Goal: Information Seeking & Learning: Learn about a topic

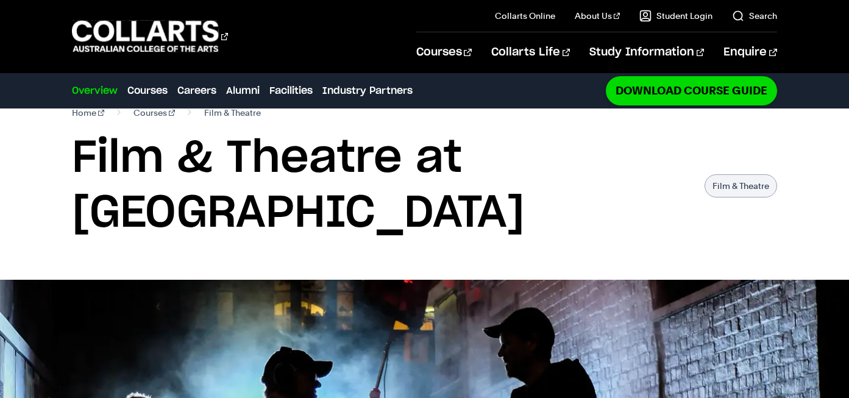
scroll to position [9, 0]
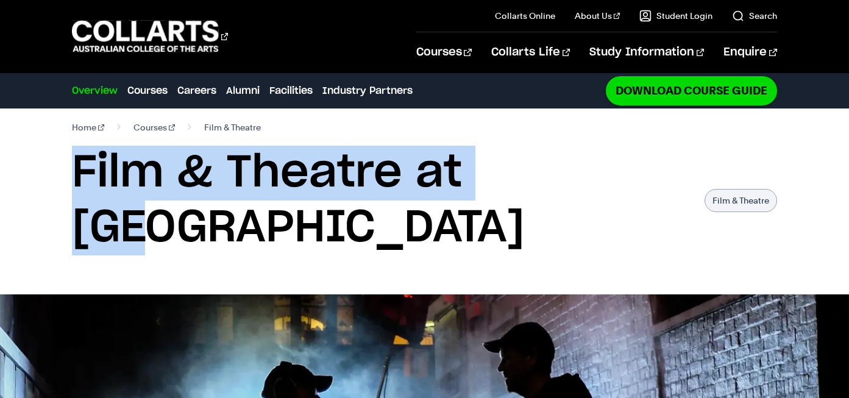
drag, startPoint x: 78, startPoint y: 174, endPoint x: 546, endPoint y: 177, distance: 467.6
click at [546, 177] on h1 "Film & Theatre at Collarts" at bounding box center [382, 201] width 620 height 110
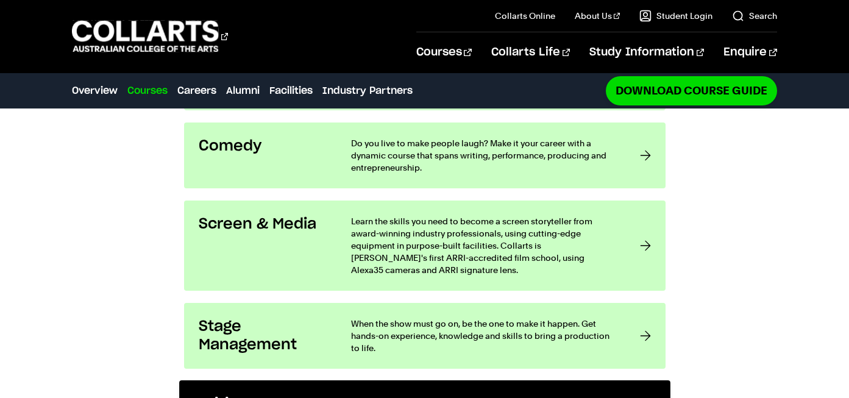
scroll to position [995, 0]
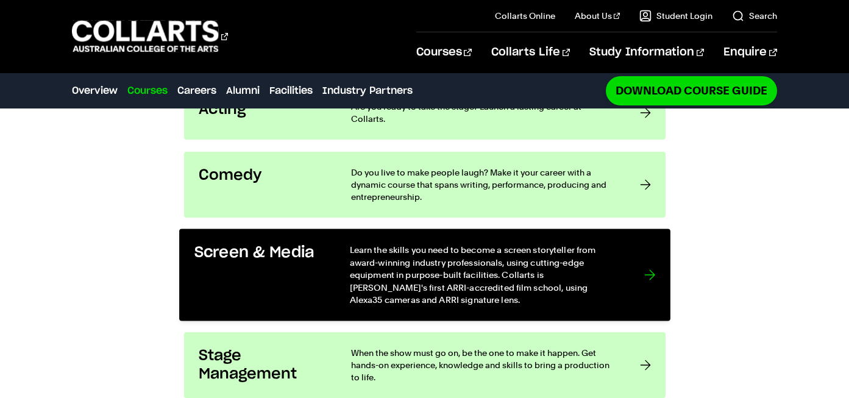
click at [459, 244] on p "Learn the skills you need to become a screen storyteller from award-winning ind…" at bounding box center [484, 275] width 270 height 62
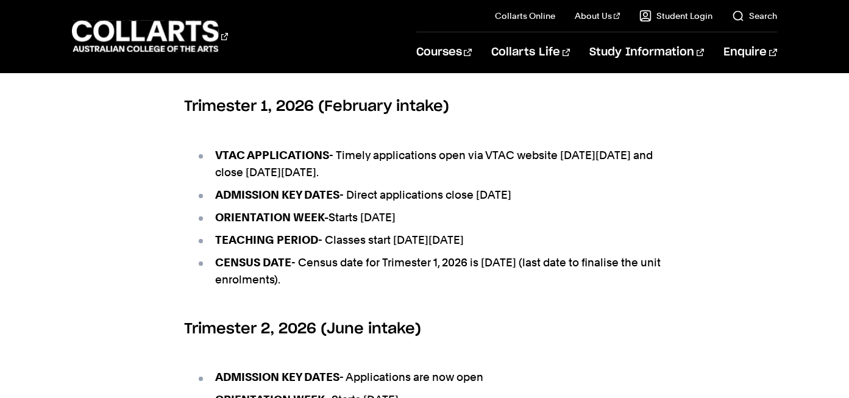
scroll to position [725, 0]
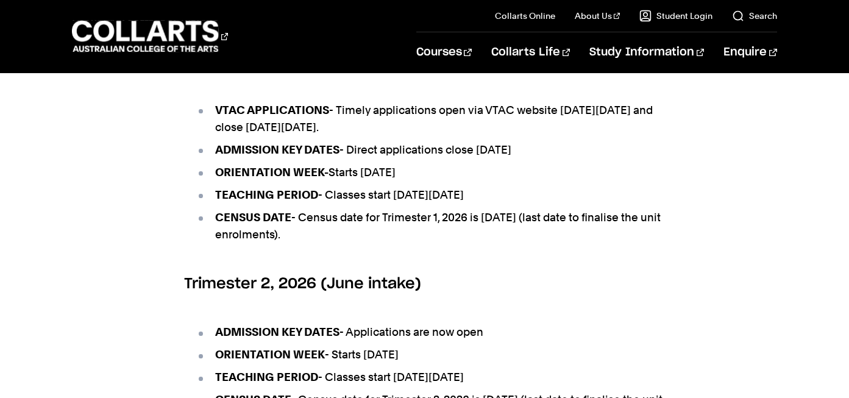
drag, startPoint x: 340, startPoint y: 122, endPoint x: 470, endPoint y: 246, distance: 179.8
click at [470, 246] on ul "VTAC APPLICATIONS - Timely applications open via VTAC website on Monday 28th Ju…" at bounding box center [425, 173] width 482 height 172
click at [470, 243] on li "CENSUS DATE - Census date for Trimester 1, 2026 is Friday 6th March 2026 (last …" at bounding box center [430, 226] width 469 height 34
drag, startPoint x: 470, startPoint y: 246, endPoint x: 318, endPoint y: 113, distance: 201.7
click at [318, 113] on ul "VTAC APPLICATIONS - Timely applications open via VTAC website on Monday 28th Ju…" at bounding box center [425, 173] width 482 height 172
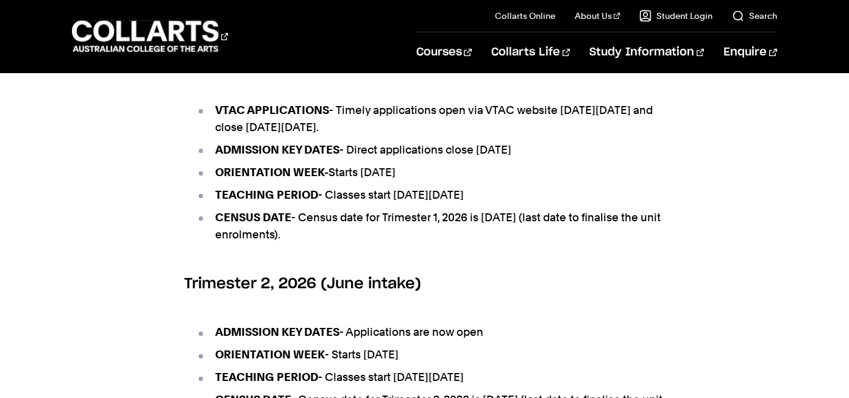
click at [318, 113] on ul "VTAC APPLICATIONS - Timely applications open via VTAC website on Monday 28th Ju…" at bounding box center [425, 173] width 482 height 172
drag, startPoint x: 219, startPoint y: 124, endPoint x: 431, endPoint y: 251, distance: 246.6
click at [431, 251] on ul "VTAC APPLICATIONS - Timely applications open via VTAC website on Monday 28th Ju…" at bounding box center [425, 173] width 482 height 172
click at [431, 243] on li "CENSUS DATE - Census date for Trimester 1, 2026 is Friday 6th March 2026 (last …" at bounding box center [430, 226] width 469 height 34
drag, startPoint x: 431, startPoint y: 251, endPoint x: 179, endPoint y: 124, distance: 281.9
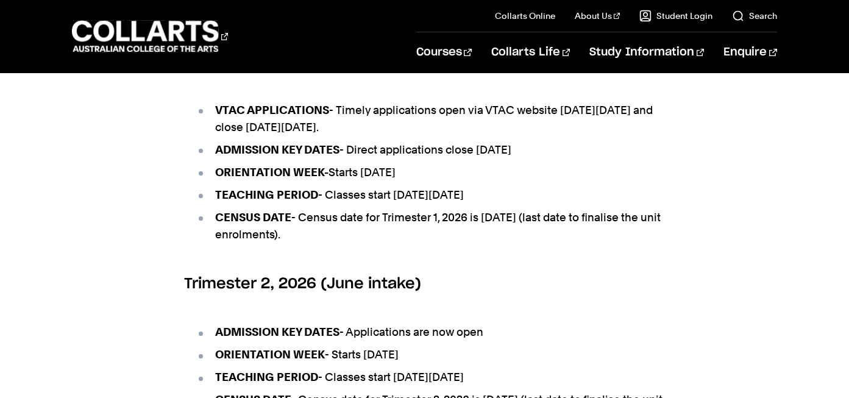
click at [179, 124] on div "Key Dates – Upcoming Intakes Trimester 3, 2025 (September intake) ADMISSION KEY…" at bounding box center [424, 158] width 849 height 715
click at [207, 118] on ul "VTAC APPLICATIONS - Timely applications open via VTAC website on Monday 28th Ju…" at bounding box center [425, 173] width 482 height 172
drag, startPoint x: 212, startPoint y: 122, endPoint x: 408, endPoint y: 252, distance: 236.2
click at [408, 252] on ul "VTAC APPLICATIONS - Timely applications open via VTAC website on Monday 28th Ju…" at bounding box center [425, 173] width 482 height 172
click at [408, 243] on li "CENSUS DATE - Census date for Trimester 1, 2026 is Friday 6th March 2026 (last …" at bounding box center [430, 226] width 469 height 34
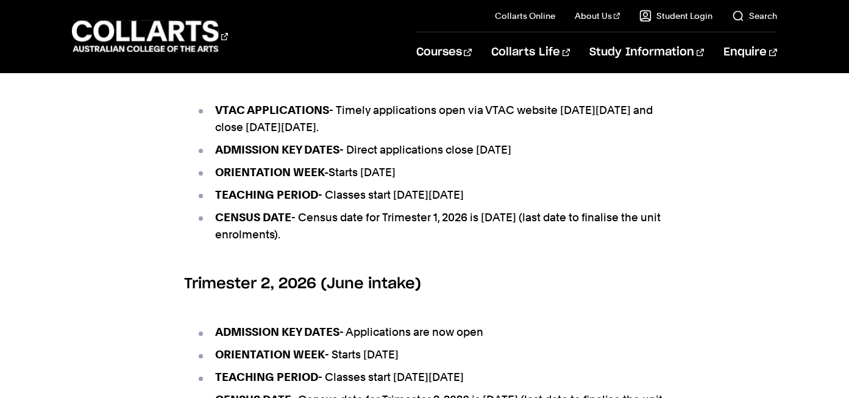
drag, startPoint x: 419, startPoint y: 257, endPoint x: 353, endPoint y: 161, distance: 117.0
click at [353, 161] on ul "VTAC APPLICATIONS - Timely applications open via VTAC website on Monday 28th Ju…" at bounding box center [425, 173] width 482 height 172
click at [353, 158] on li "ADMISSION KEY DATES - Direct applications close Friday 27th February 2026" at bounding box center [430, 149] width 469 height 17
drag, startPoint x: 336, startPoint y: 124, endPoint x: 453, endPoint y: 135, distance: 117.6
click at [453, 135] on li "VTAC APPLICATIONS - Timely applications open via VTAC website on Monday 28th Ju…" at bounding box center [430, 119] width 469 height 34
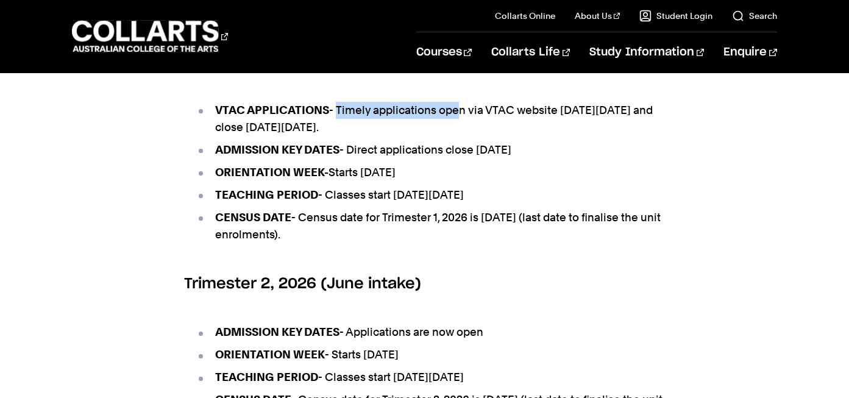
click at [453, 135] on li "VTAC APPLICATIONS - Timely applications open via VTAC website on Monday 28th Ju…" at bounding box center [430, 119] width 469 height 34
drag, startPoint x: 508, startPoint y: 147, endPoint x: 196, endPoint y: 118, distance: 313.4
click at [196, 118] on ul "VTAC APPLICATIONS - Timely applications open via VTAC website on Monday 28th Ju…" at bounding box center [425, 173] width 482 height 172
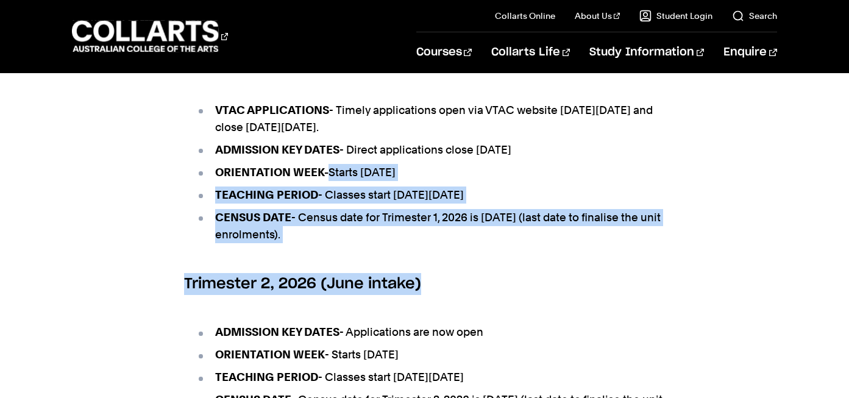
drag, startPoint x: 332, startPoint y: 191, endPoint x: 566, endPoint y: 311, distance: 263.1
click at [566, 311] on section "Key Dates – Upcoming Intakes Trimester 3, 2025 (September intake) ADMISSION KEY…" at bounding box center [425, 158] width 482 height 715
click at [566, 295] on h6 "Trimester 2, 2026 (June intake)" at bounding box center [425, 284] width 482 height 22
drag, startPoint x: 430, startPoint y: 255, endPoint x: 362, endPoint y: 222, distance: 75.2
click at [362, 222] on ul "VTAC APPLICATIONS - Timely applications open via VTAC website on Monday 28th Ju…" at bounding box center [425, 173] width 482 height 172
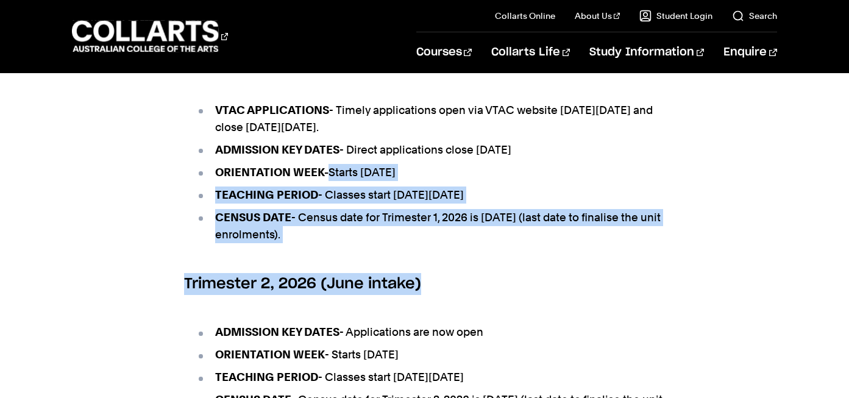
click at [362, 222] on ul "VTAC APPLICATIONS - Timely applications open via VTAC website on Monday 28th Ju…" at bounding box center [425, 173] width 482 height 172
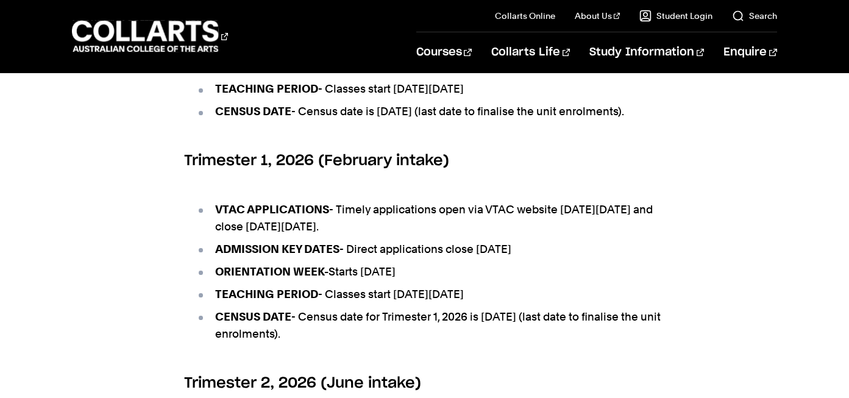
scroll to position [626, 0]
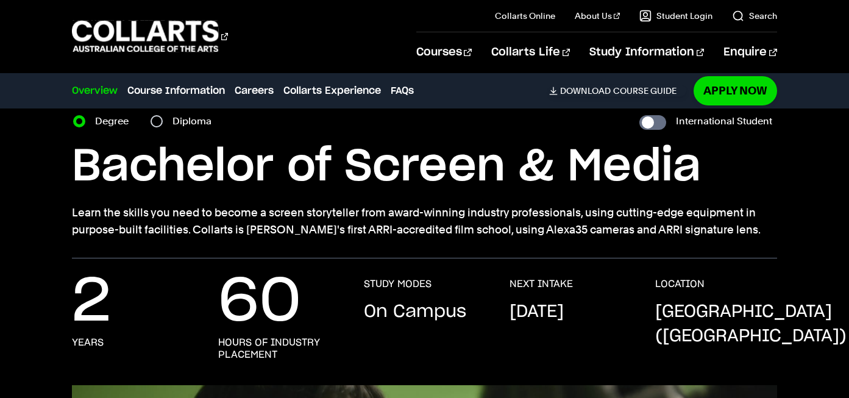
scroll to position [37, 0]
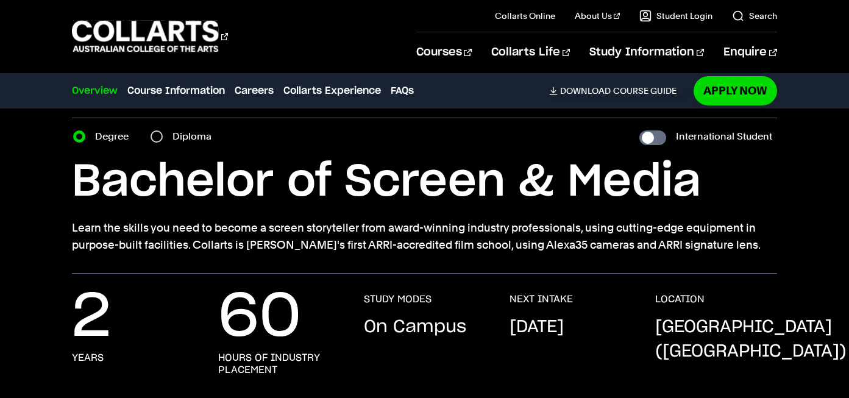
click at [161, 148] on section "Home Courses Screen & Media Course variant Degree Diploma International Student…" at bounding box center [424, 172] width 705 height 202
click at [161, 138] on input "Diploma" at bounding box center [157, 136] width 12 height 12
radio input "true"
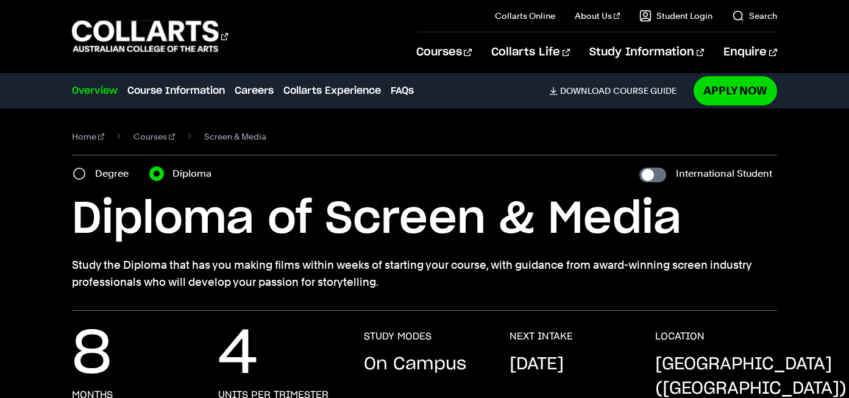
scroll to position [1, 0]
click at [116, 170] on label "Degree" at bounding box center [115, 173] width 41 height 17
click at [85, 170] on input "Degree" at bounding box center [79, 173] width 12 height 12
radio input "true"
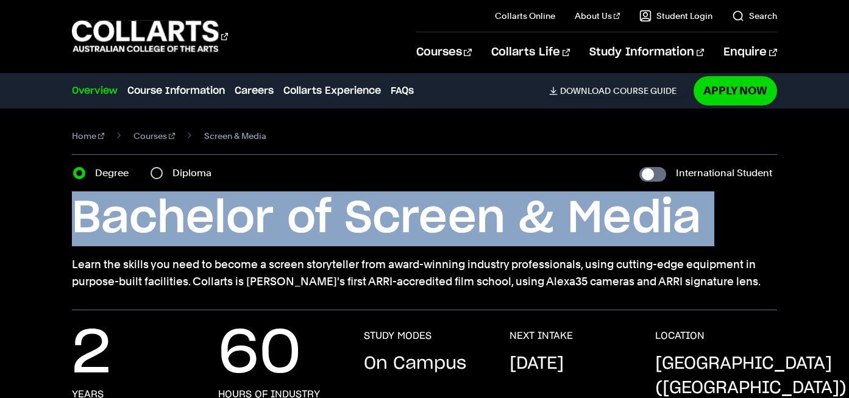
drag, startPoint x: 84, startPoint y: 211, endPoint x: 521, endPoint y: 251, distance: 439.5
click at [521, 251] on div "Bachelor of Screen & Media Learn the skills you need to become a screen storyte…" at bounding box center [424, 240] width 705 height 99
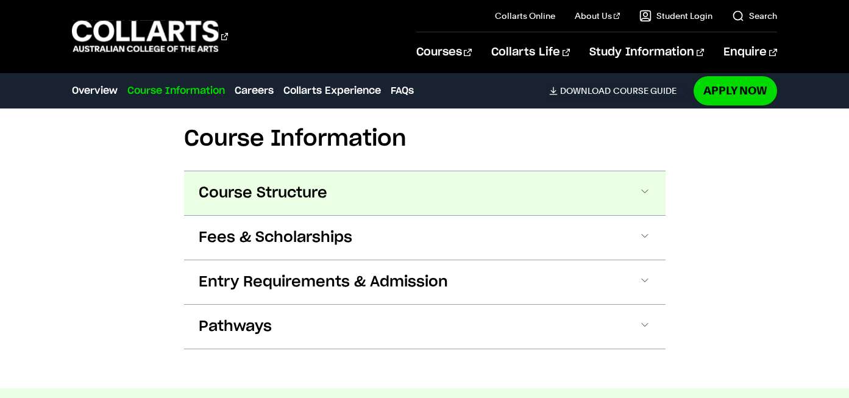
click at [330, 198] on button "Course Structure" at bounding box center [425, 193] width 482 height 44
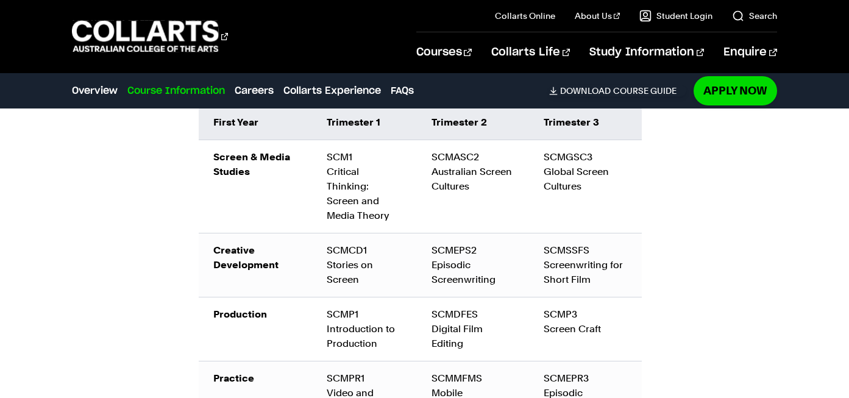
scroll to position [1398, 0]
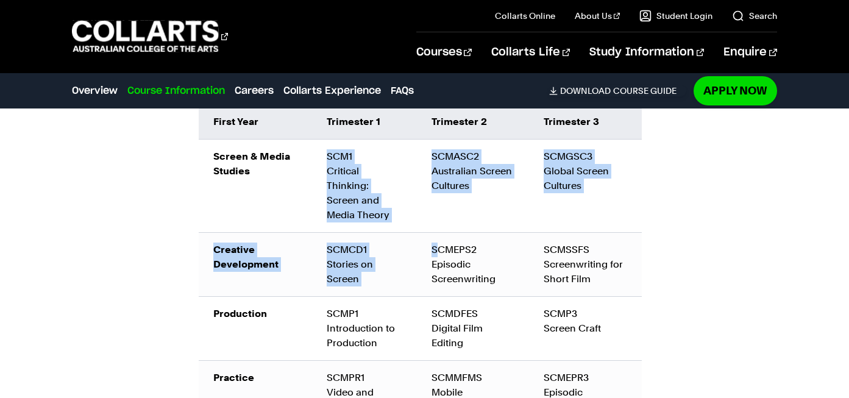
drag, startPoint x: 328, startPoint y: 158, endPoint x: 440, endPoint y: 228, distance: 131.4
click at [440, 228] on tbody "Screen & Media Studies SCM1 Critical Thinking: Screen and Media Theory SCMASC2 …" at bounding box center [420, 290] width 443 height 300
click at [440, 243] on div "SCMEPS2 Episodic Screenwriting" at bounding box center [473, 265] width 83 height 44
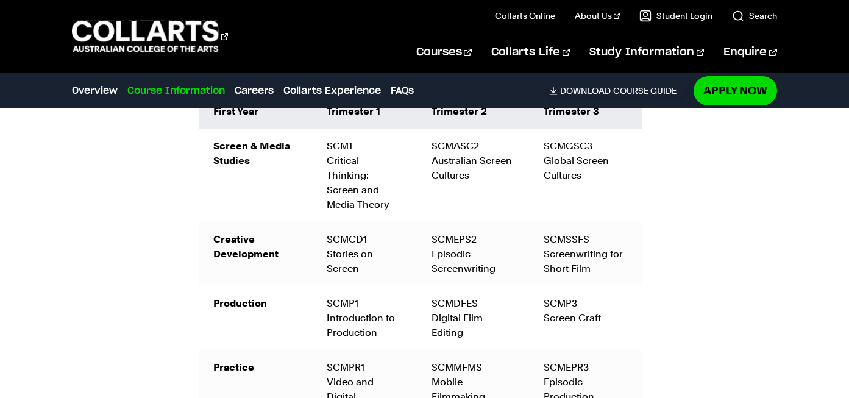
scroll to position [1413, 0]
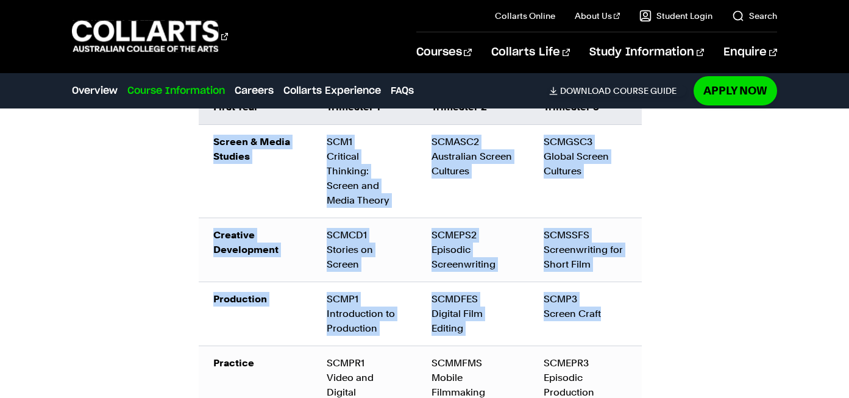
drag, startPoint x: 207, startPoint y: 141, endPoint x: 601, endPoint y: 303, distance: 425.9
click at [605, 303] on tbody "Screen & Media Studies SCM1 Critical Thinking: Screen and Media Theory SCMASC2 …" at bounding box center [420, 275] width 443 height 300
click at [601, 303] on div "SCMP3 Screen Craft" at bounding box center [585, 306] width 83 height 29
drag, startPoint x: 637, startPoint y: 326, endPoint x: 203, endPoint y: 138, distance: 472.9
click at [202, 138] on tbody "Screen & Media Studies SCM1 Critical Thinking: Screen and Media Theory SCMASC2 …" at bounding box center [420, 275] width 443 height 300
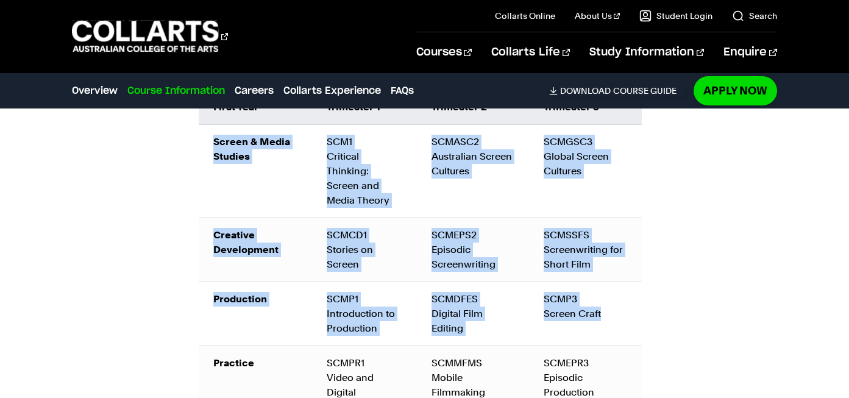
click at [203, 138] on td "Screen & Media Studies" at bounding box center [255, 171] width 113 height 93
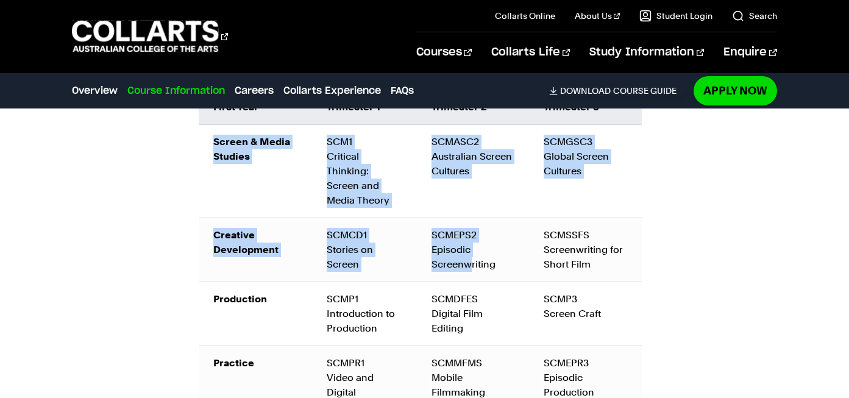
drag, startPoint x: 203, startPoint y: 138, endPoint x: 469, endPoint y: 257, distance: 291.2
click at [469, 257] on tbody "Screen & Media Studies SCM1 Critical Thinking: Screen and Media Theory SCMASC2 …" at bounding box center [420, 275] width 443 height 300
click at [469, 257] on div "SCMEPS2 Episodic Screenwriting" at bounding box center [473, 250] width 83 height 44
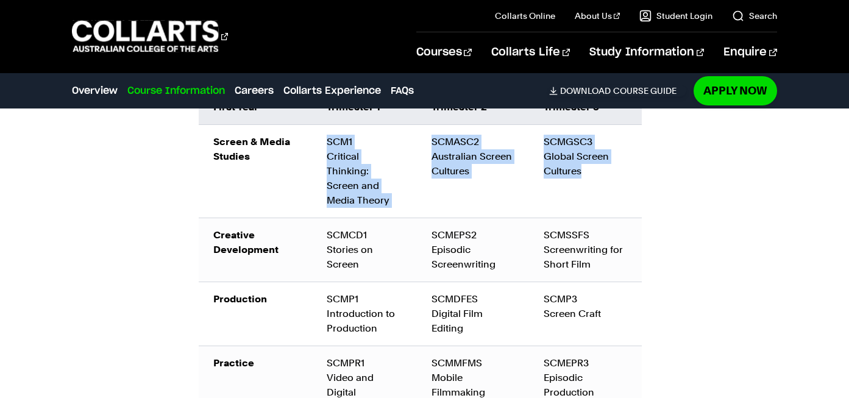
drag, startPoint x: 322, startPoint y: 137, endPoint x: 585, endPoint y: 191, distance: 267.6
click at [585, 191] on tr "Screen & Media Studies SCM1 Critical Thinking: Screen and Media Theory SCMASC2 …" at bounding box center [420, 171] width 443 height 93
click at [585, 191] on td "SCMGSC3 Global Screen Cultures" at bounding box center [585, 171] width 112 height 93
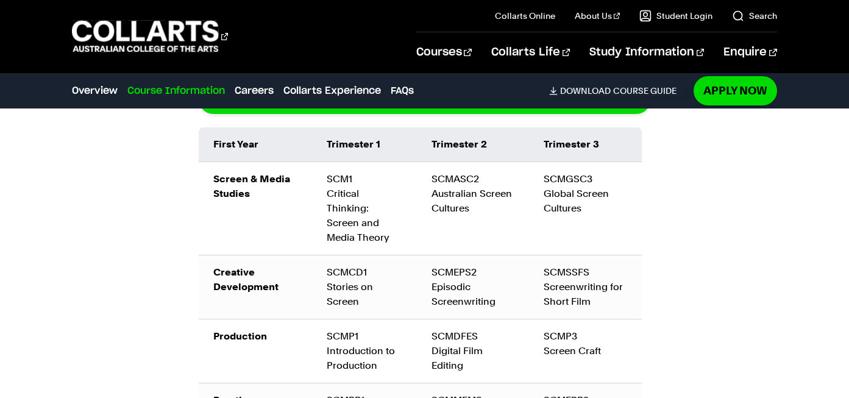
scroll to position [1364, 0]
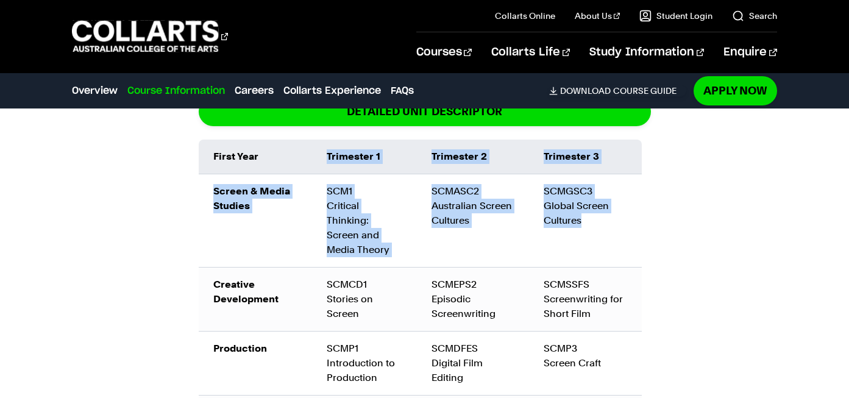
drag, startPoint x: 328, startPoint y: 152, endPoint x: 596, endPoint y: 225, distance: 277.3
click at [596, 225] on table "First Year Trimester 1 Trimester 2 Trimester 3 Screen & Media Studies SCM1 Crit…" at bounding box center [420, 307] width 443 height 335
click at [596, 225] on td "SCMGSC3 Global Screen Cultures" at bounding box center [585, 220] width 112 height 93
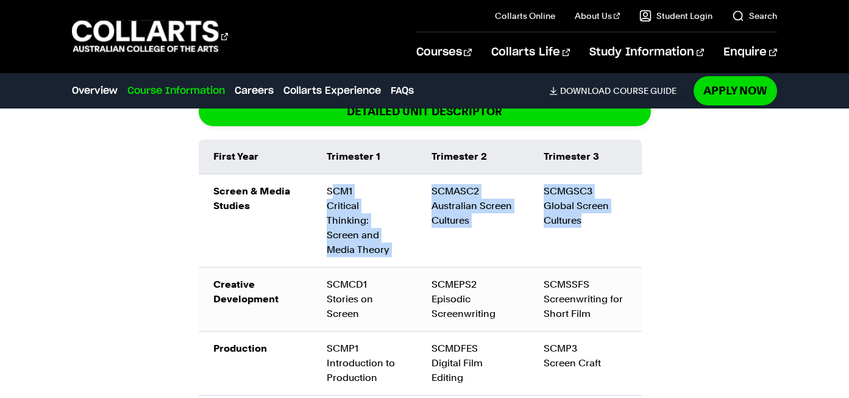
drag, startPoint x: 596, startPoint y: 225, endPoint x: 330, endPoint y: 190, distance: 267.4
click at [330, 190] on tr "Screen & Media Studies SCM1 Critical Thinking: Screen and Media Theory SCMASC2 …" at bounding box center [420, 220] width 443 height 93
click at [330, 190] on td "SCM1 Critical Thinking: Screen and Media Theory" at bounding box center [364, 220] width 105 height 93
drag, startPoint x: 315, startPoint y: 183, endPoint x: 623, endPoint y: 230, distance: 311.9
click at [623, 230] on tr "Screen & Media Studies SCM1 Critical Thinking: Screen and Media Theory SCMASC2 …" at bounding box center [420, 220] width 443 height 93
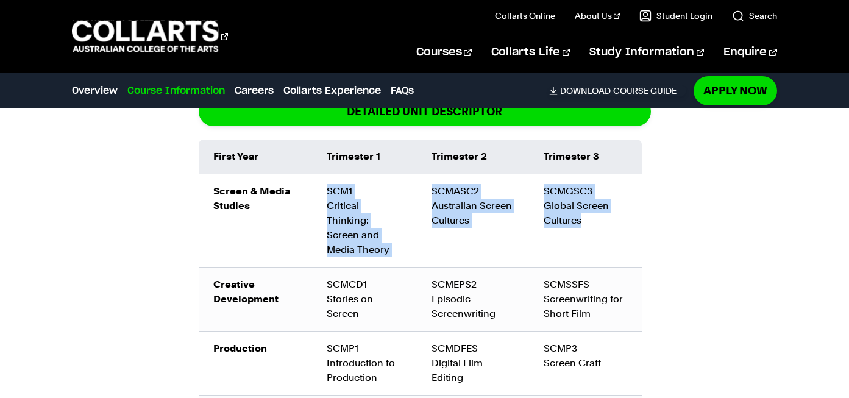
click at [623, 230] on td "SCMGSC3 Global Screen Cultures" at bounding box center [585, 220] width 112 height 93
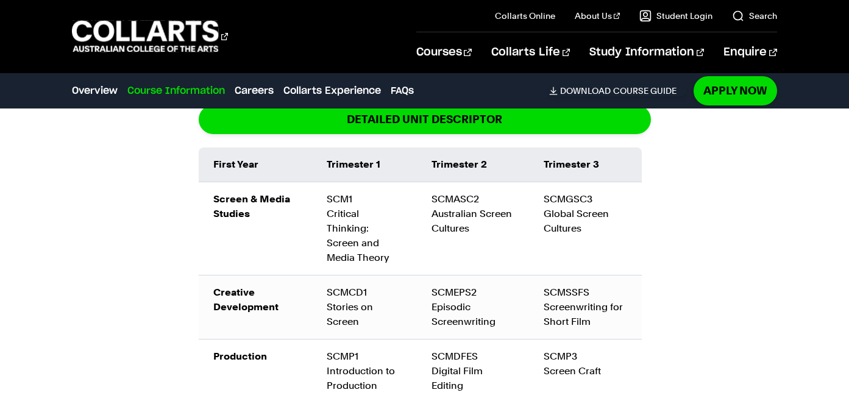
scroll to position [1337, 0]
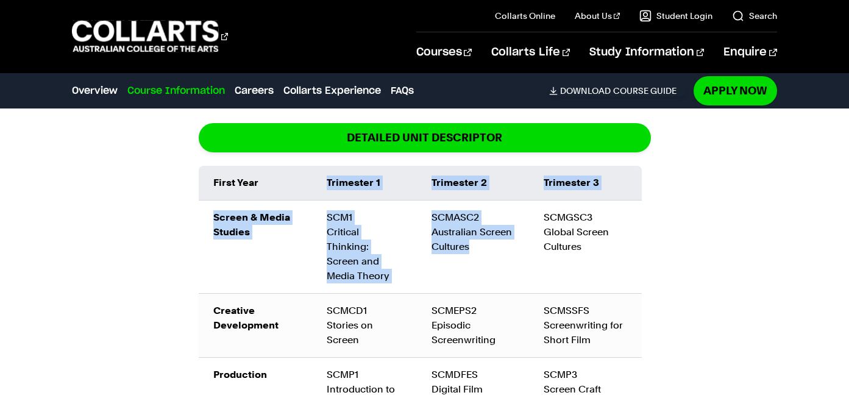
drag, startPoint x: 329, startPoint y: 185, endPoint x: 514, endPoint y: 277, distance: 206.6
click at [514, 277] on table "First Year Trimester 1 Trimester 2 Trimester 3 Screen & Media Studies SCM1 Crit…" at bounding box center [420, 333] width 443 height 335
click at [514, 277] on td "SCMASC2 Australian Screen Cultures" at bounding box center [473, 247] width 112 height 93
drag, startPoint x: 525, startPoint y: 274, endPoint x: 324, endPoint y: 175, distance: 224.9
click at [324, 175] on table "First Year Trimester 1 Trimester 2 Trimester 3 Screen & Media Studies SCM1 Crit…" at bounding box center [420, 333] width 443 height 335
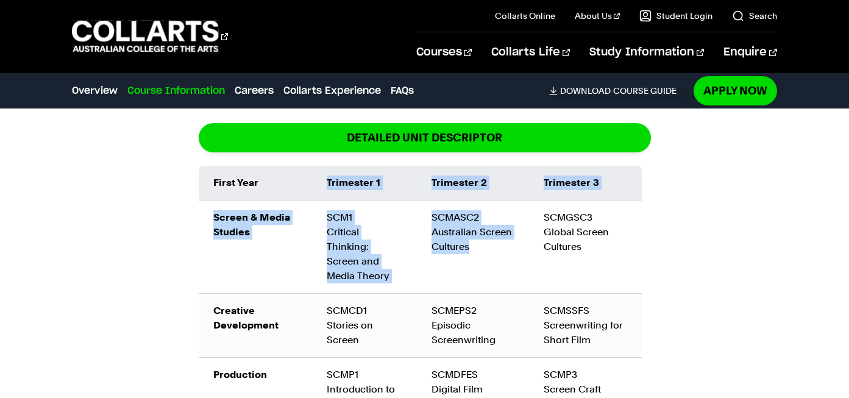
click at [324, 175] on td "Trimester 1" at bounding box center [364, 183] width 105 height 35
drag, startPoint x: 324, startPoint y: 175, endPoint x: 588, endPoint y: 263, distance: 278.2
click at [588, 263] on table "First Year Trimester 1 Trimester 2 Trimester 3 Screen & Media Studies SCM1 Crit…" at bounding box center [420, 333] width 443 height 335
click at [587, 263] on td "SCMGSC3 Global Screen Cultures" at bounding box center [585, 247] width 112 height 93
drag, startPoint x: 600, startPoint y: 248, endPoint x: 322, endPoint y: 200, distance: 281.5
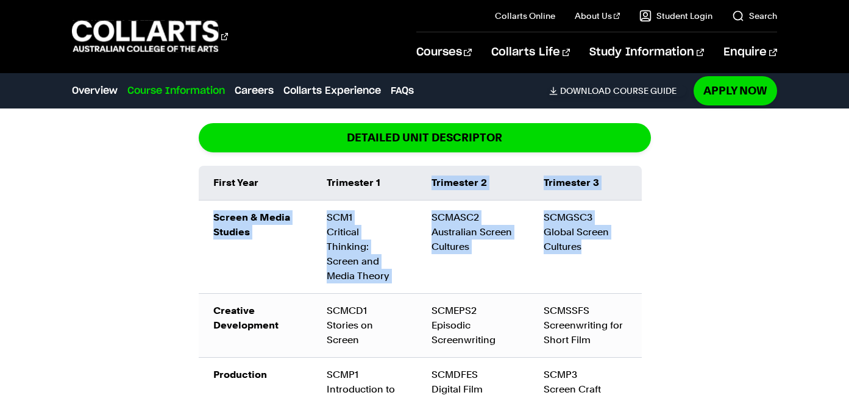
click at [322, 201] on tr "Screen & Media Studies SCM1 Critical Thinking: Screen and Media Theory SCMASC2 …" at bounding box center [420, 247] width 443 height 93
click at [322, 201] on td "SCM1 Critical Thinking: Screen and Media Theory" at bounding box center [364, 247] width 105 height 93
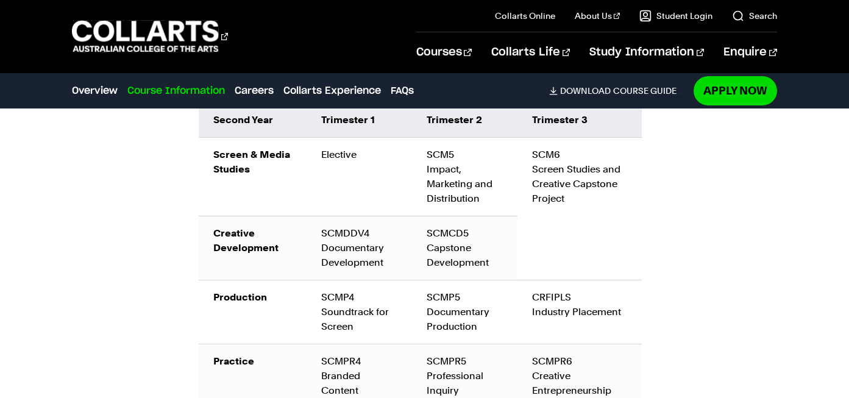
scroll to position [1748, 0]
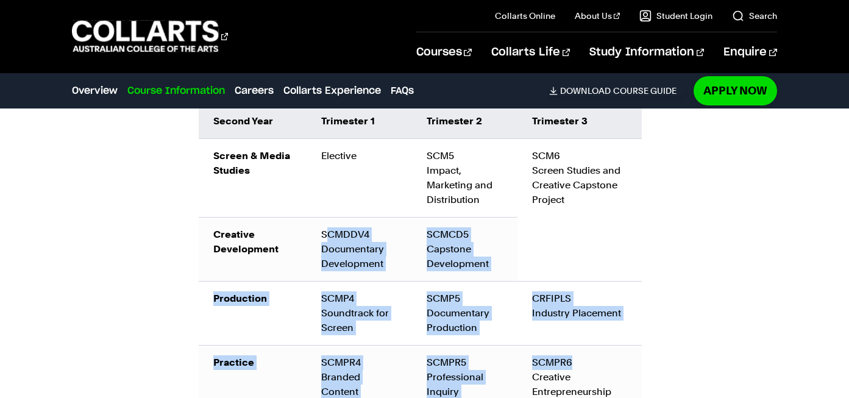
drag, startPoint x: 325, startPoint y: 215, endPoint x: 596, endPoint y: 349, distance: 302.1
click at [596, 349] on tbody "Screen & Media Studies Elective SCM5 Impact, Marketing and Distribution SCM6 Sc…" at bounding box center [420, 274] width 443 height 271
click at [596, 355] on div "SCMPR6 Creative Entrepreneurship" at bounding box center [579, 377] width 95 height 44
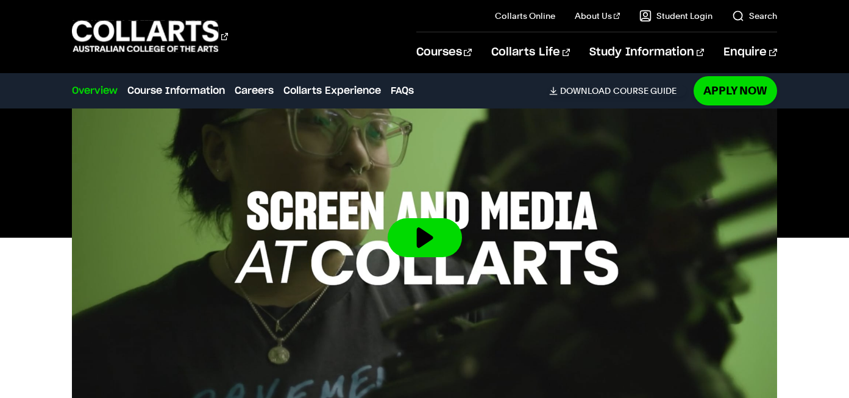
scroll to position [376, 0]
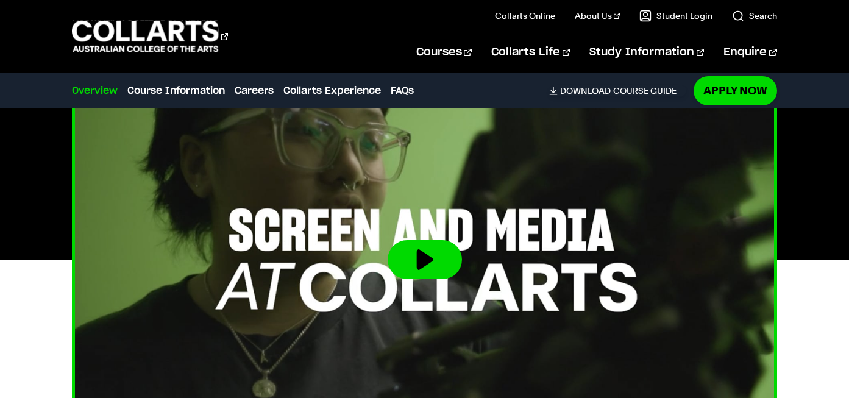
click at [415, 246] on button at bounding box center [425, 259] width 74 height 39
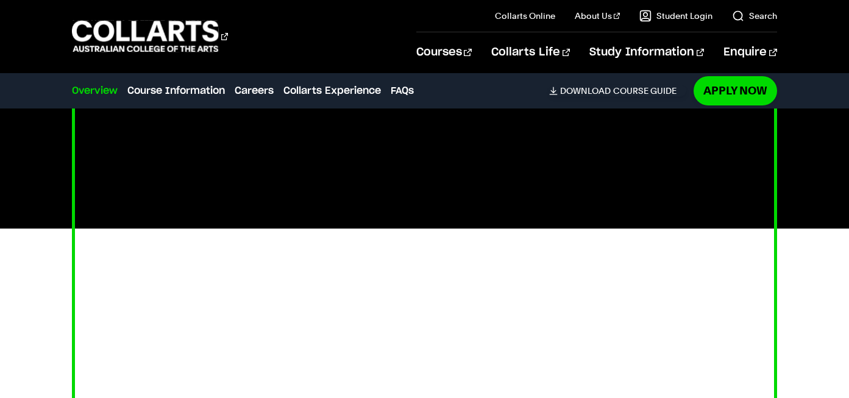
scroll to position [0, 0]
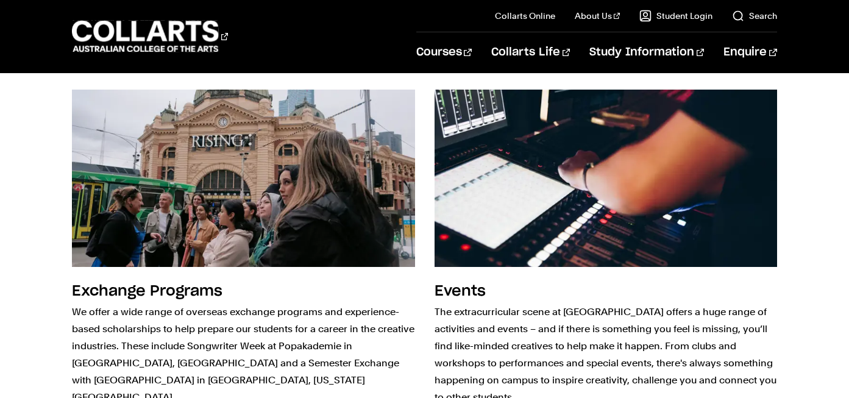
scroll to position [1517, 0]
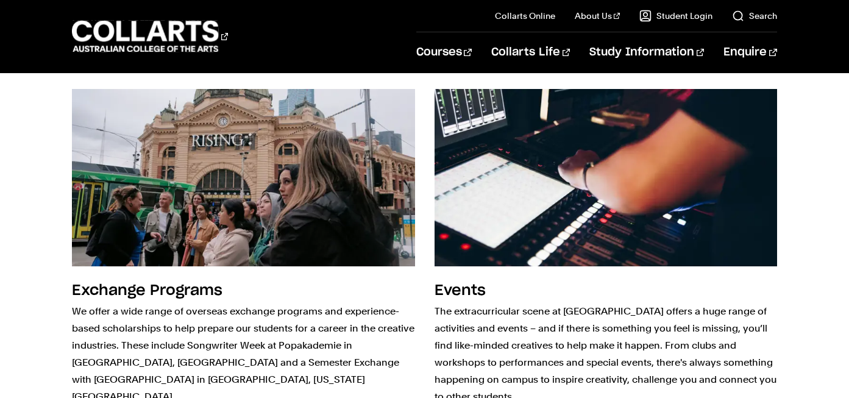
click at [21, 202] on div "Exchange Programs We offer a wide range of overseas exchange programs and exper…" at bounding box center [424, 261] width 849 height 385
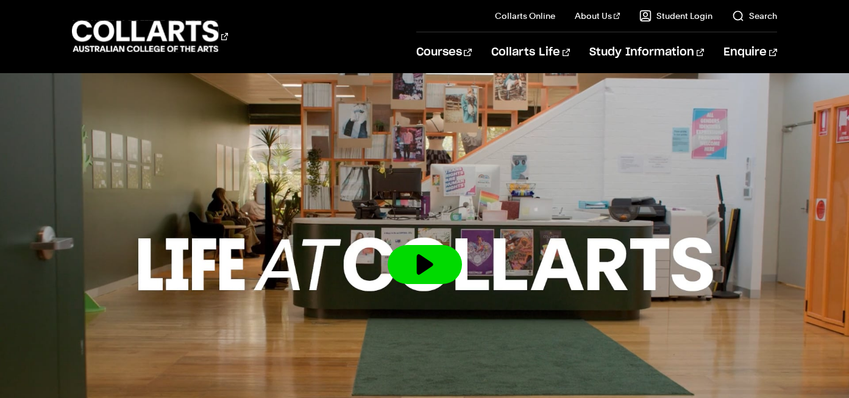
scroll to position [2451, 0]
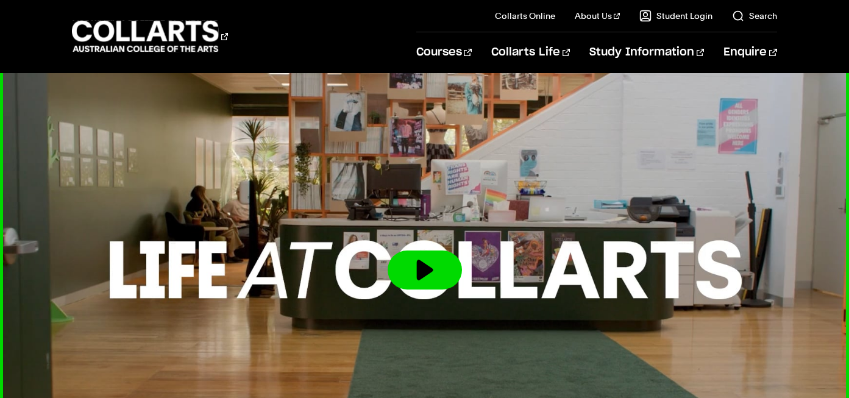
click at [438, 269] on img at bounding box center [424, 269] width 934 height 525
click at [432, 251] on button at bounding box center [425, 270] width 74 height 39
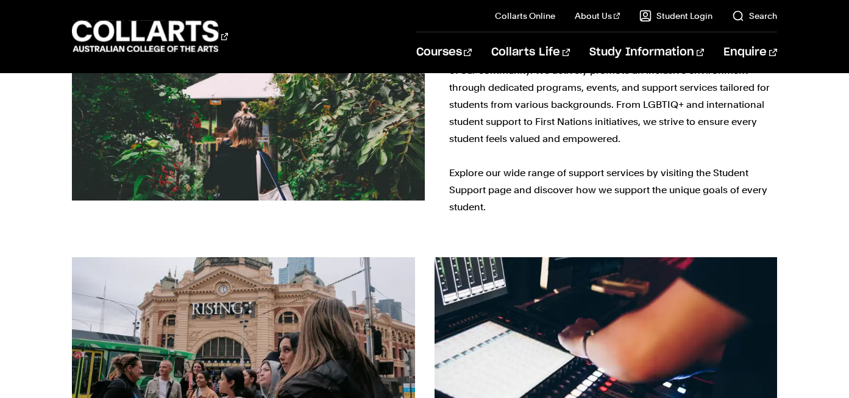
scroll to position [1040, 0]
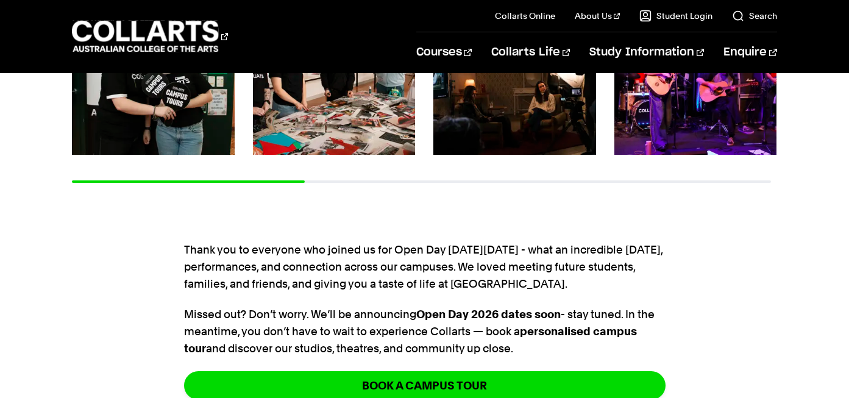
scroll to position [321, 0]
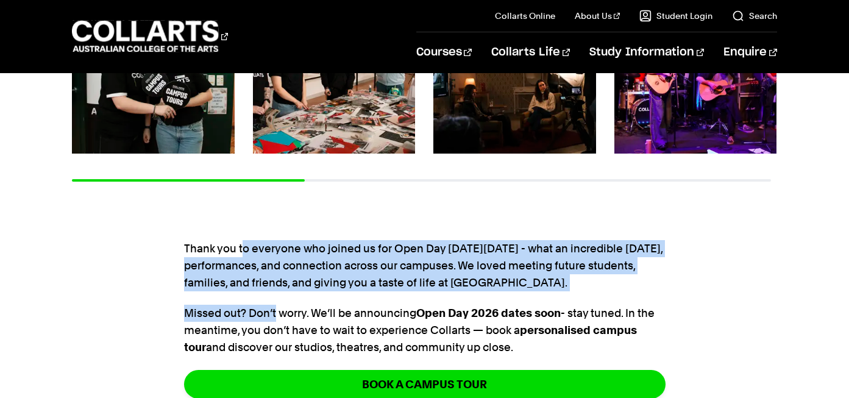
drag, startPoint x: 243, startPoint y: 250, endPoint x: 274, endPoint y: 321, distance: 77.2
click at [274, 321] on section "Thank you to everyone who joined us for Open Day [DATE][DATE] - what an incredi…" at bounding box center [425, 327] width 482 height 212
click at [274, 321] on p "Missed out? Don’t worry. We’ll be announcing Open Day 2026 dates soon - stay tu…" at bounding box center [425, 330] width 482 height 51
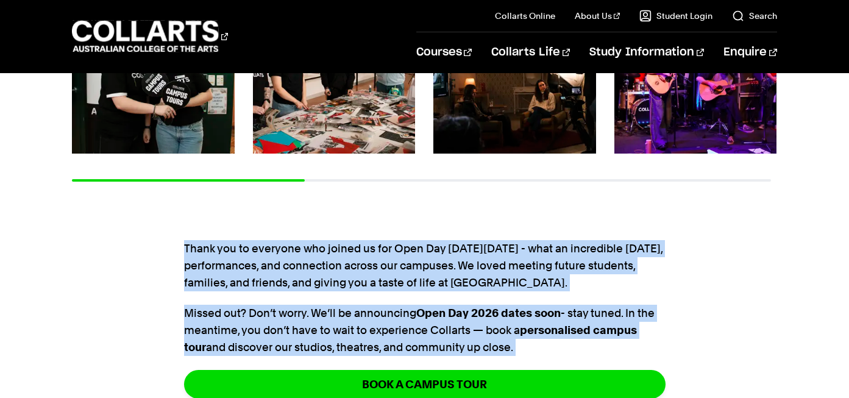
drag, startPoint x: 466, startPoint y: 234, endPoint x: 518, endPoint y: 368, distance: 143.6
click at [518, 368] on section "Thank you to everyone who joined us for Open Day [DATE][DATE] - what an incredi…" at bounding box center [425, 327] width 482 height 212
click at [526, 354] on p "Missed out? Don’t worry. We’ll be announcing Open Day 2026 dates soon - stay tu…" at bounding box center [425, 330] width 482 height 51
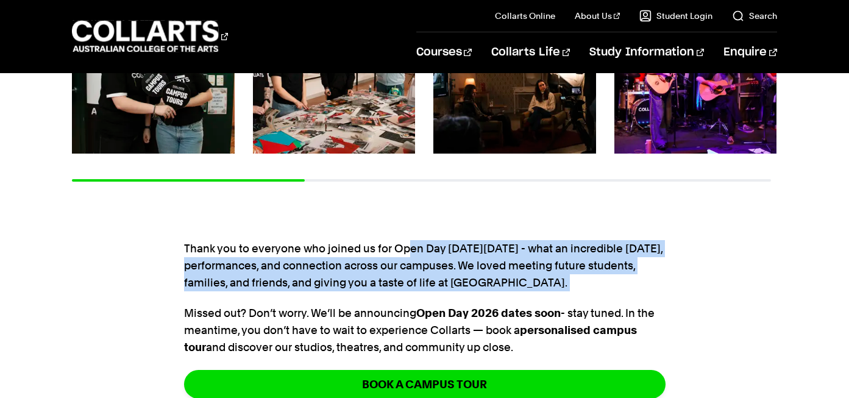
drag, startPoint x: 406, startPoint y: 243, endPoint x: 649, endPoint y: 292, distance: 248.2
click at [649, 292] on section "Thank you to everyone who joined us for Open Day [DATE][DATE] - what an incredi…" at bounding box center [425, 327] width 482 height 212
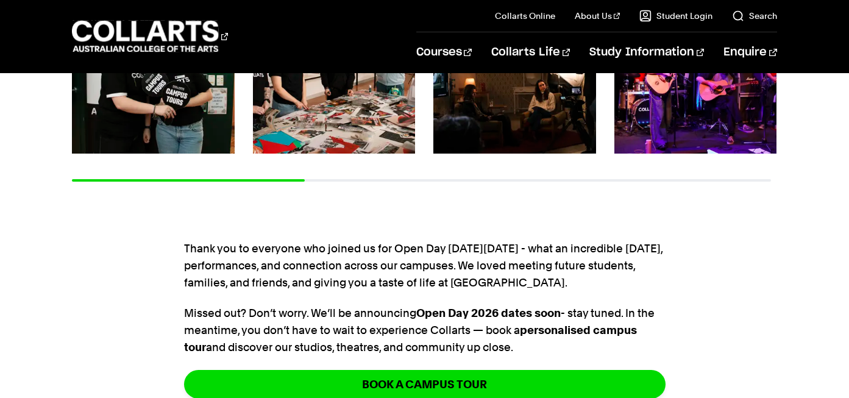
drag, startPoint x: 659, startPoint y: 286, endPoint x: 191, endPoint y: 265, distance: 468.6
click at [191, 265] on p "Thank you to everyone who joined us for Open Day [DATE][DATE] - what an incredi…" at bounding box center [425, 265] width 482 height 51
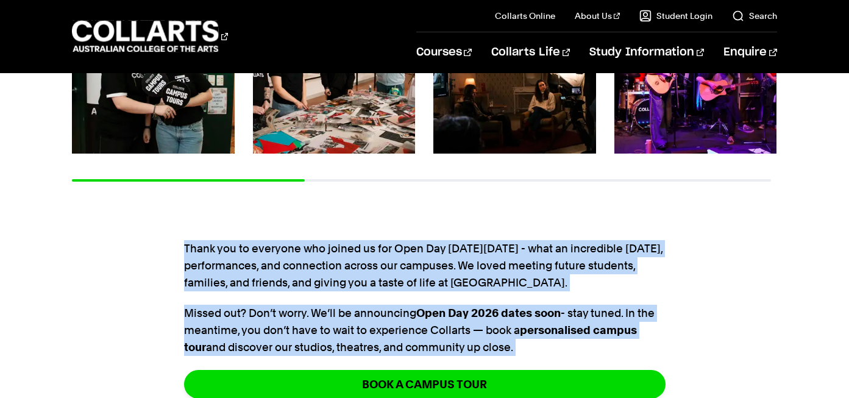
drag, startPoint x: 186, startPoint y: 254, endPoint x: 533, endPoint y: 358, distance: 362.8
click at [533, 358] on section "Thank you to everyone who joined us for Open Day [DATE][DATE] - what an incredi…" at bounding box center [425, 327] width 482 height 212
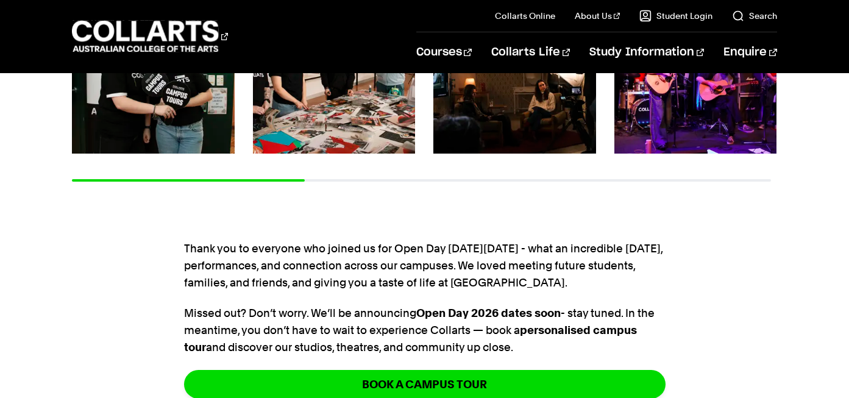
drag, startPoint x: 547, startPoint y: 355, endPoint x: 160, endPoint y: 243, distance: 403.2
click at [160, 243] on div "Thank you to everyone who joined us for Open Day [DATE][DATE] - what an incredi…" at bounding box center [424, 327] width 849 height 212
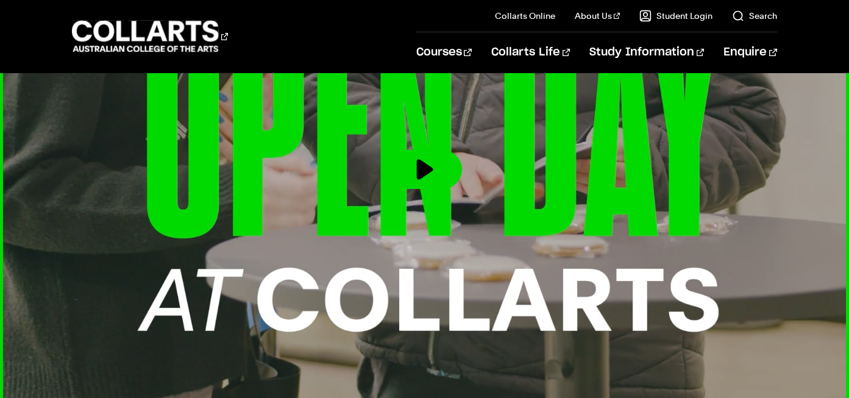
scroll to position [1097, 0]
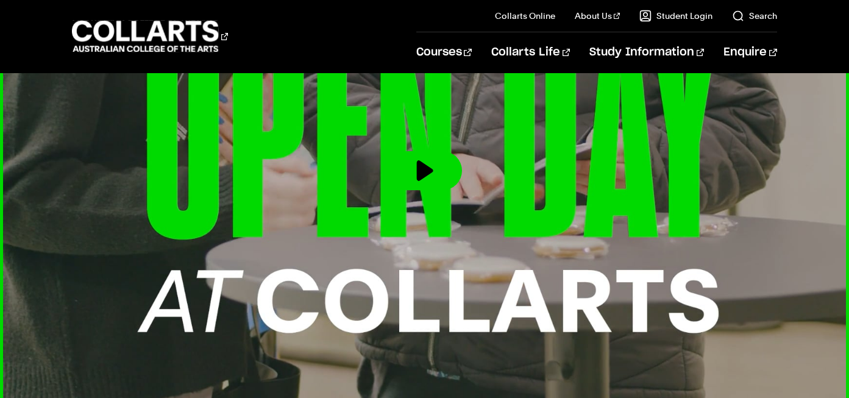
click at [413, 196] on img at bounding box center [424, 170] width 934 height 525
click at [438, 176] on button at bounding box center [425, 170] width 74 height 39
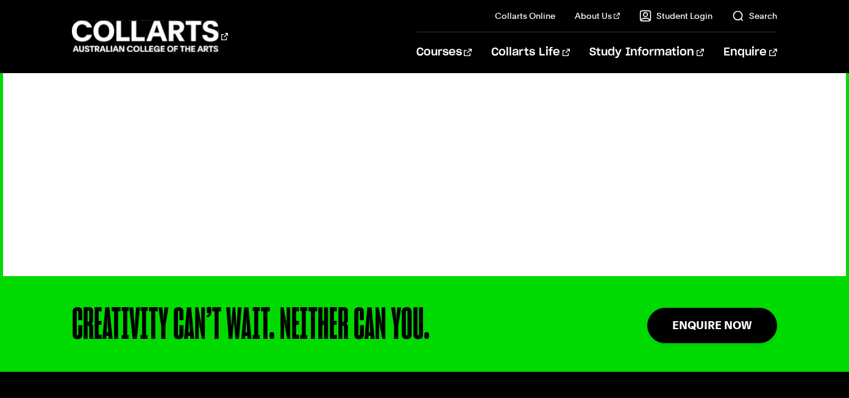
scroll to position [1228, 0]
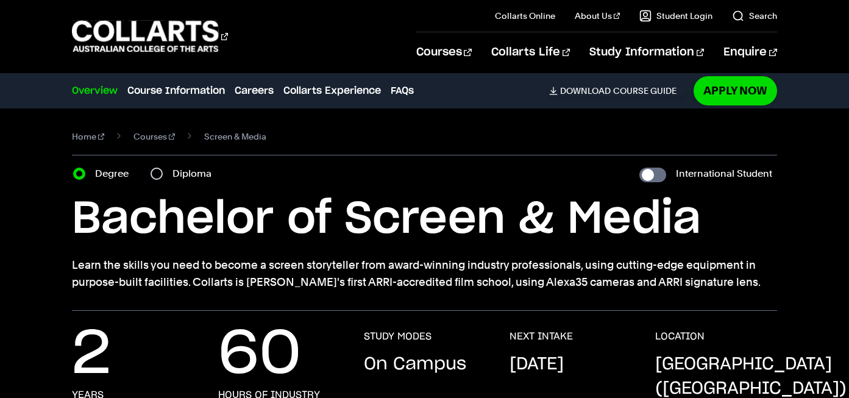
click at [450, 129] on nav "Home Courses Screen & Media" at bounding box center [424, 141] width 705 height 27
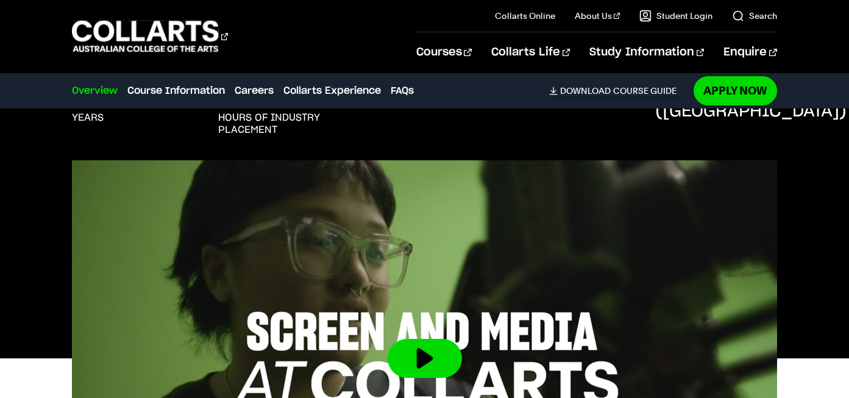
scroll to position [290, 0]
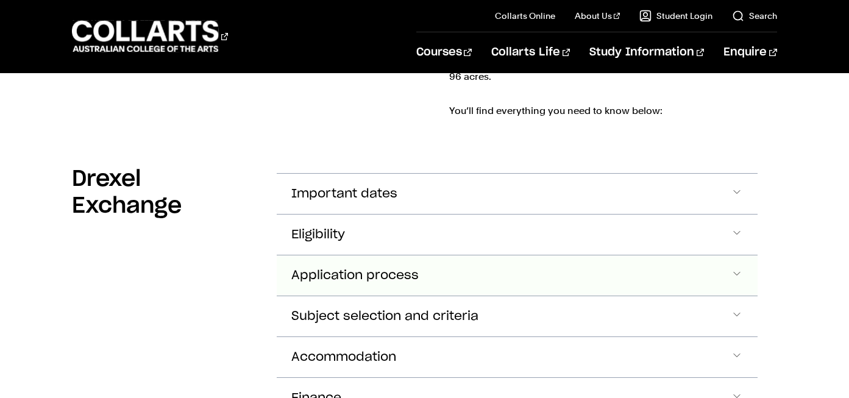
scroll to position [614, 0]
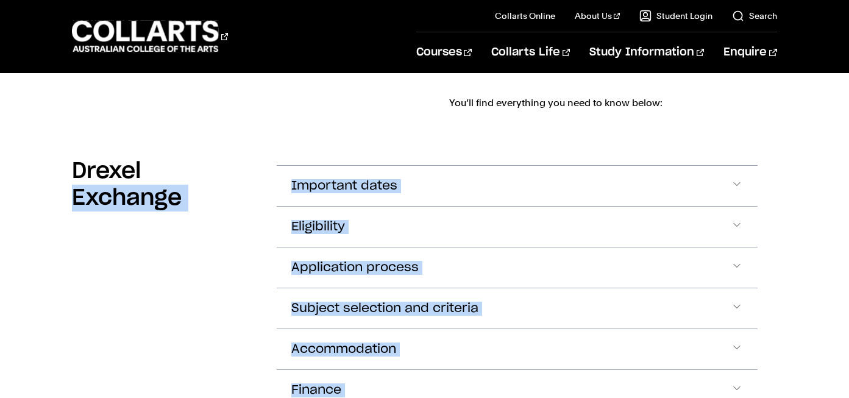
drag, startPoint x: 258, startPoint y: 141, endPoint x: 780, endPoint y: 162, distance: 522.2
click at [780, 162] on div "Drexel Exchange Important dates Applications open: Monday, 24th March 2025 Appl…" at bounding box center [424, 312] width 849 height 357
drag, startPoint x: 778, startPoint y: 152, endPoint x: 260, endPoint y: 146, distance: 518.2
click at [260, 146] on div "Drexel Exchange Important dates Applications open: Monday, 24th March 2025 Appl…" at bounding box center [424, 312] width 849 height 357
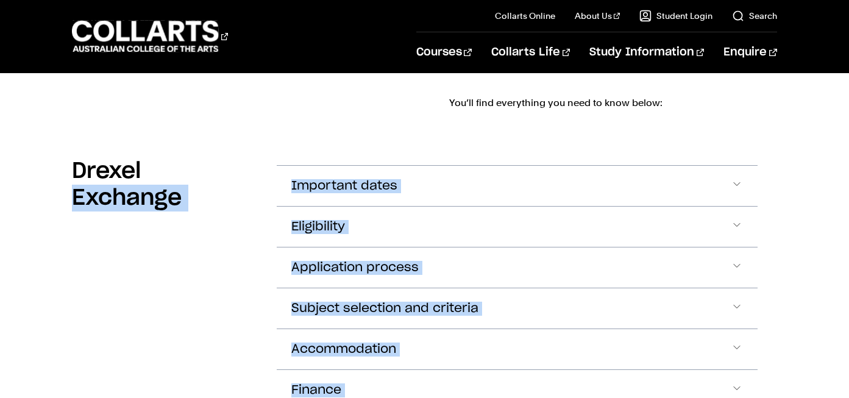
click at [260, 146] on section "Drexel Exchange Important dates Applications open: Monday, 24th March 2025 Appl…" at bounding box center [424, 312] width 705 height 357
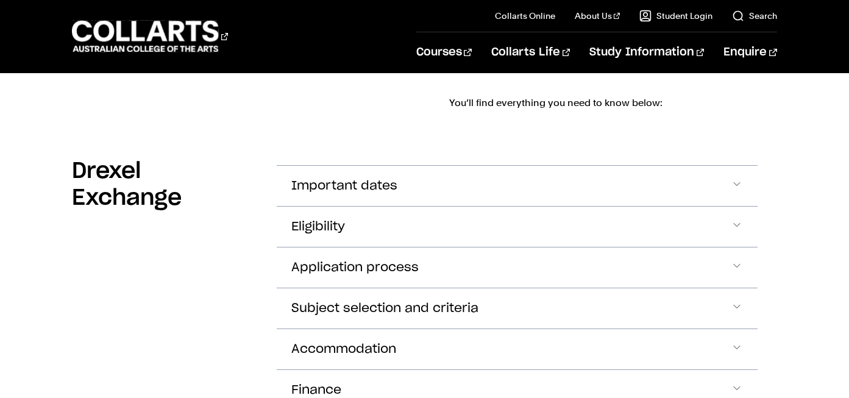
drag, startPoint x: 258, startPoint y: 147, endPoint x: 251, endPoint y: 145, distance: 7.0
click at [251, 145] on section "Drexel Exchange Important dates Applications open: Monday, 24th March 2025 Appl…" at bounding box center [424, 312] width 705 height 357
click at [252, 158] on h2 "Drexel Exchange" at bounding box center [164, 185] width 185 height 54
drag, startPoint x: 264, startPoint y: 143, endPoint x: 254, endPoint y: 144, distance: 9.8
click at [254, 144] on section "Drexel Exchange Important dates Applications open: Monday, 24th March 2025 Appl…" at bounding box center [424, 312] width 705 height 357
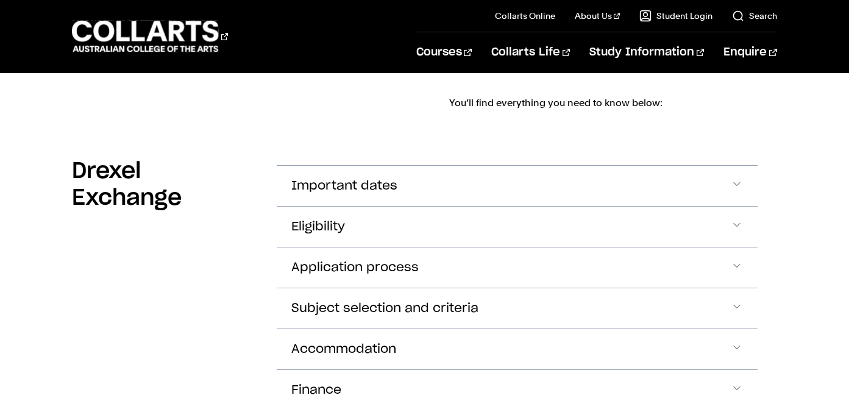
drag, startPoint x: 262, startPoint y: 125, endPoint x: 212, endPoint y: 126, distance: 50.6
click at [212, 134] on section "Drexel Exchange Important dates Applications open: Monday, 24th March 2025 Appl…" at bounding box center [424, 312] width 705 height 357
click at [212, 158] on h2 "Drexel Exchange" at bounding box center [164, 185] width 185 height 54
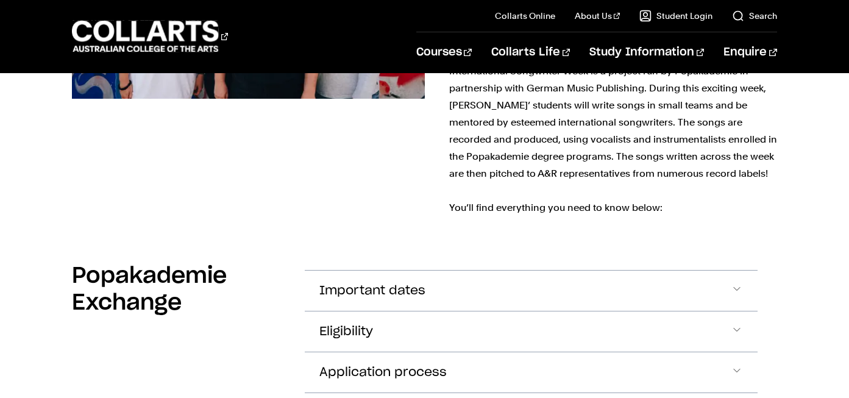
scroll to position [1333, 0]
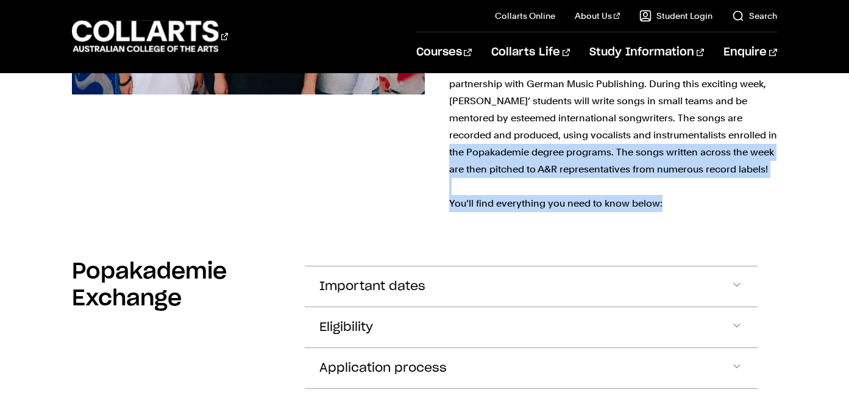
drag, startPoint x: 444, startPoint y: 82, endPoint x: 667, endPoint y: 135, distance: 229.2
click at [667, 135] on div "Popakademie Exchange - Song Writing Week We are providing two successful Bachel…" at bounding box center [424, 3] width 705 height 423
click at [667, 135] on p "We are providing two successful Bachelor of Music Production applicants with an…" at bounding box center [613, 25] width 328 height 376
drag, startPoint x: 667, startPoint y: 135, endPoint x: 437, endPoint y: 88, distance: 234.4
click at [437, 88] on div "Popakademie Exchange - Song Writing Week We are providing two successful Bachel…" at bounding box center [424, 3] width 705 height 423
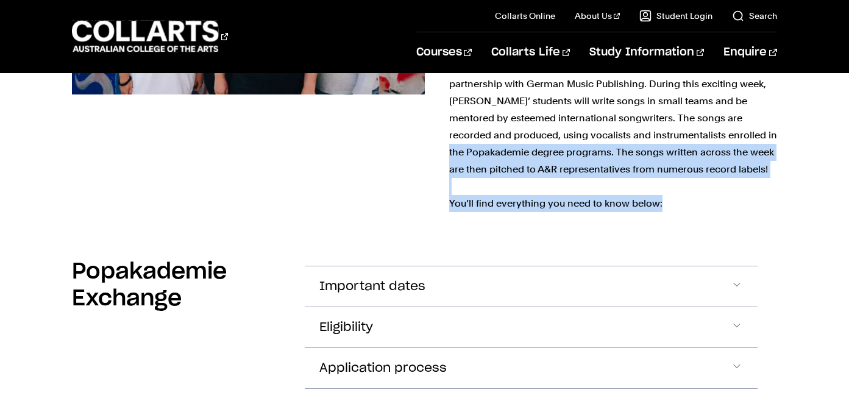
click at [437, 88] on div "Popakademie Exchange - Song Writing Week We are providing two successful Bachel…" at bounding box center [424, 3] width 705 height 423
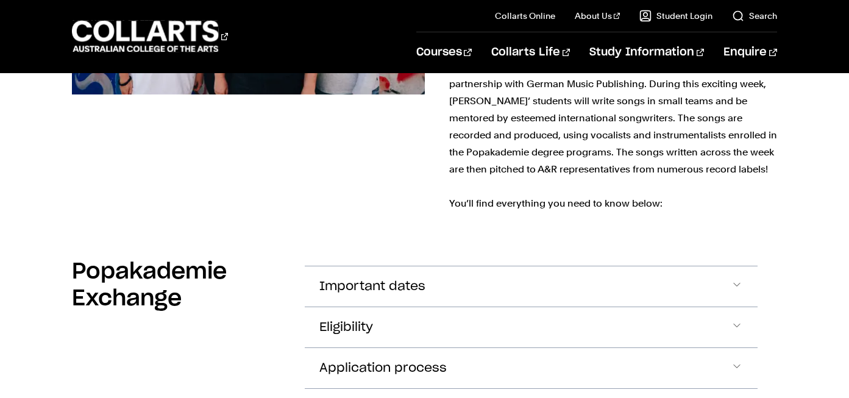
scroll to position [1254, 0]
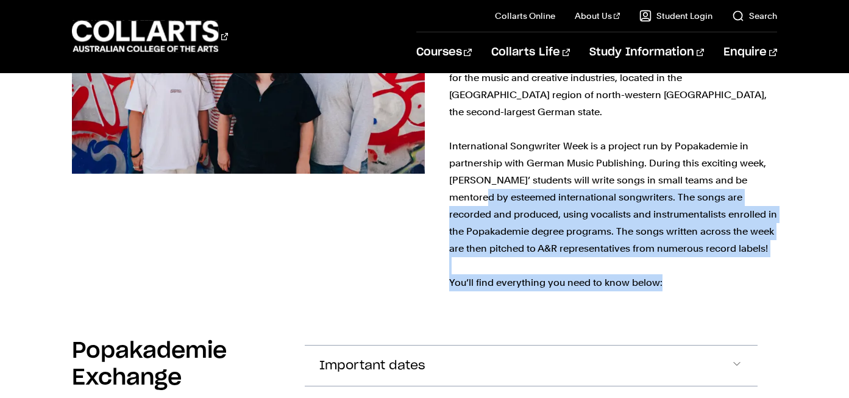
drag, startPoint x: 448, startPoint y: 129, endPoint x: 670, endPoint y: 226, distance: 242.1
click at [670, 226] on section "Popakademie Exchange - Song Writing Week We are providing two successful Bachel…" at bounding box center [424, 82] width 705 height 462
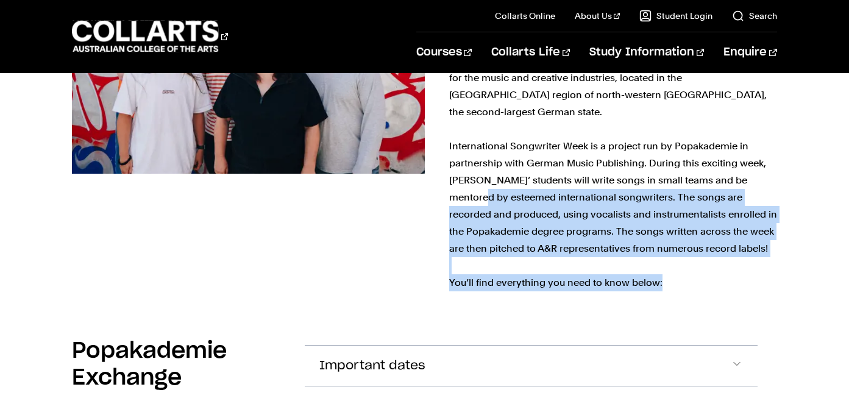
drag, startPoint x: 681, startPoint y: 219, endPoint x: 444, endPoint y: 127, distance: 253.8
click at [444, 127] on div "Popakademie Exchange - Song Writing Week We are providing two successful Bachel…" at bounding box center [424, 82] width 705 height 423
click at [445, 126] on div "Popakademie Exchange - Song Writing Week We are providing two successful Bachel…" at bounding box center [424, 82] width 705 height 423
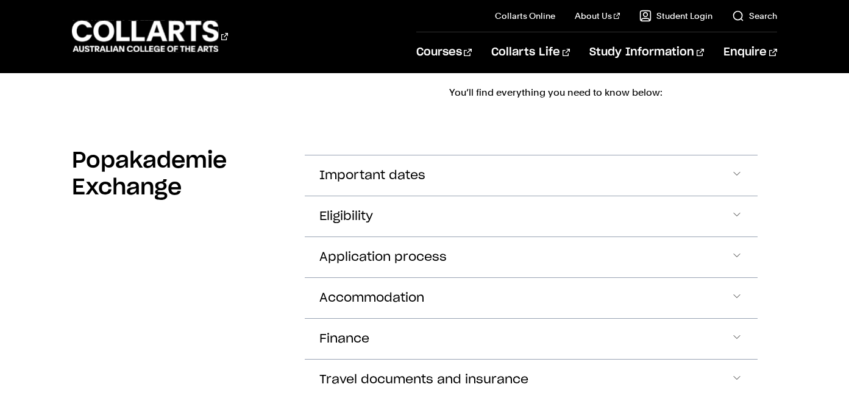
scroll to position [1445, 0]
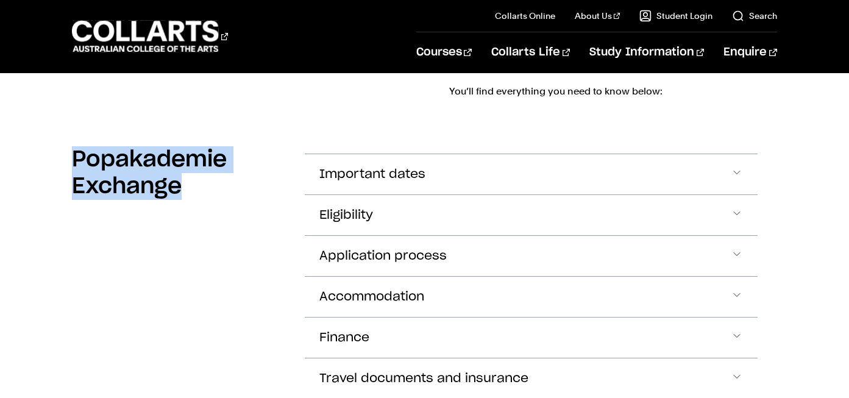
drag, startPoint x: 68, startPoint y: 82, endPoint x: 230, endPoint y: 131, distance: 168.9
click at [230, 131] on div "Popakademie Exchange Important dates For 2025: Applications open: 24 March 2025…" at bounding box center [424, 300] width 849 height 357
click at [230, 141] on div "Popakademie Exchange" at bounding box center [178, 175] width 213 height 68
drag, startPoint x: 230, startPoint y: 131, endPoint x: 59, endPoint y: 87, distance: 176.8
click at [59, 122] on div "Popakademie Exchange Important dates For 2025: Applications open: 24 March 2025…" at bounding box center [424, 300] width 849 height 357
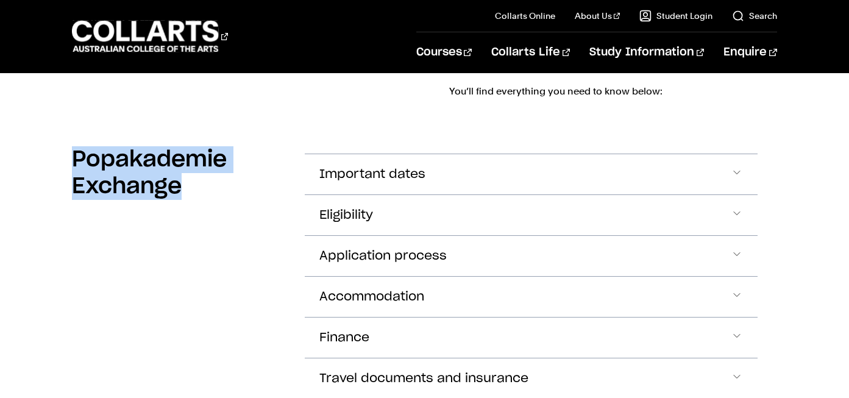
click at [59, 122] on div "Popakademie Exchange Important dates For 2025: Applications open: 24 March 2025…" at bounding box center [424, 300] width 849 height 357
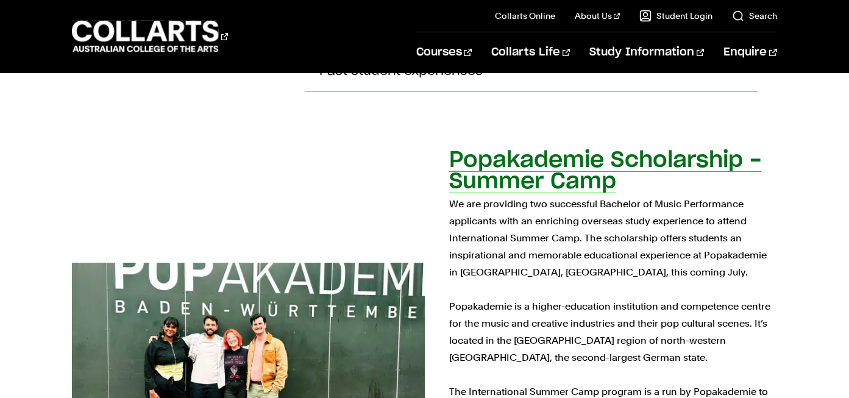
scroll to position [1751, 0]
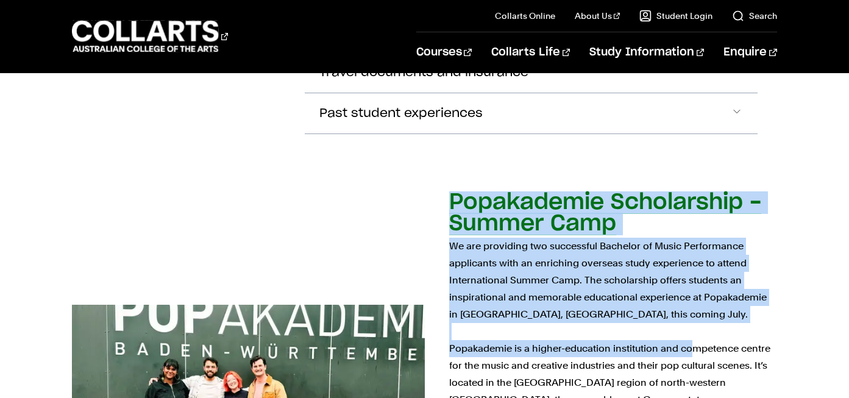
drag, startPoint x: 418, startPoint y: 103, endPoint x: 694, endPoint y: 276, distance: 325.9
click at [694, 276] on section "Popakademie Scholarship - Summer Camp We are providing two successful Bachelor …" at bounding box center [424, 395] width 705 height 445
drag, startPoint x: 647, startPoint y: 248, endPoint x: 447, endPoint y: 190, distance: 207.6
click at [447, 193] on div "Popakademie Scholarship - Summer Camp We are providing two successful Bachelor …" at bounding box center [424, 396] width 705 height 406
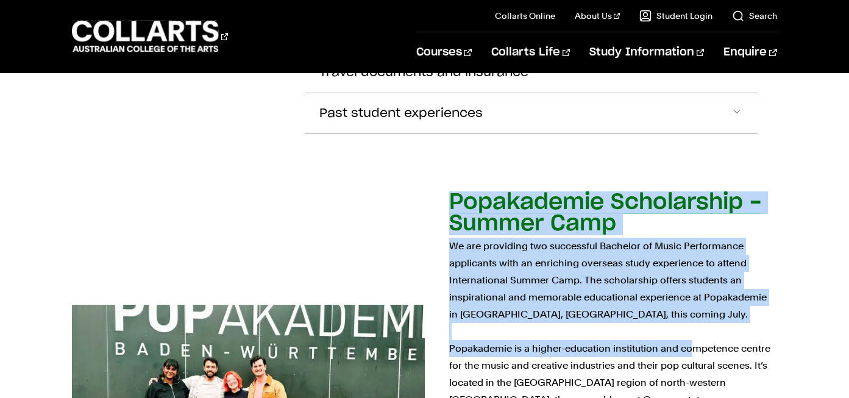
click at [447, 193] on div "Popakademie Scholarship - Summer Camp We are providing two successful Bachelor …" at bounding box center [424, 396] width 705 height 406
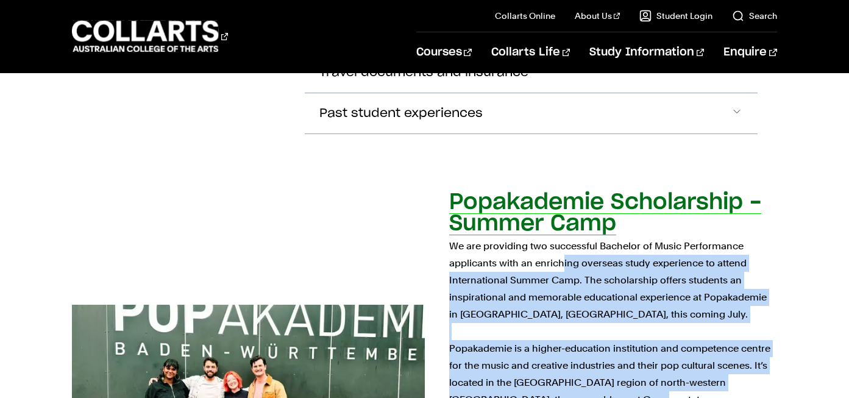
drag, startPoint x: 447, startPoint y: 190, endPoint x: 631, endPoint y: 329, distance: 230.2
click at [631, 329] on div "Popakademie Scholarship - Summer Camp We are providing two successful Bachelor …" at bounding box center [424, 396] width 705 height 406
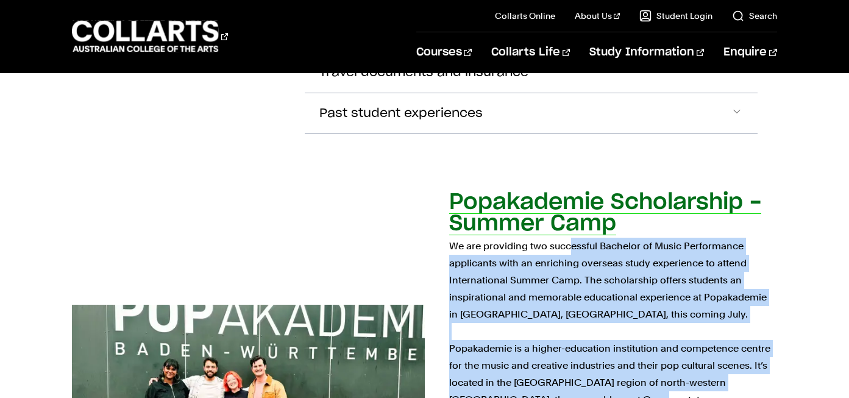
drag, startPoint x: 631, startPoint y: 329, endPoint x: 444, endPoint y: 176, distance: 241.3
click at [444, 193] on div "Popakademie Scholarship - Summer Camp We are providing two successful Bachelor …" at bounding box center [424, 396] width 705 height 406
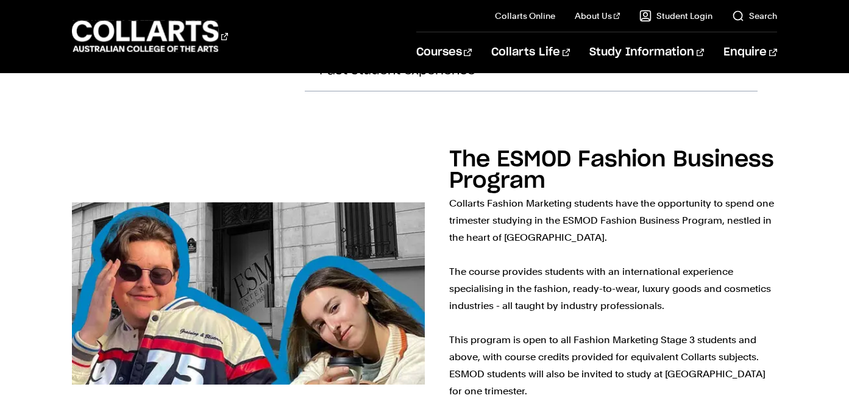
scroll to position [2543, 0]
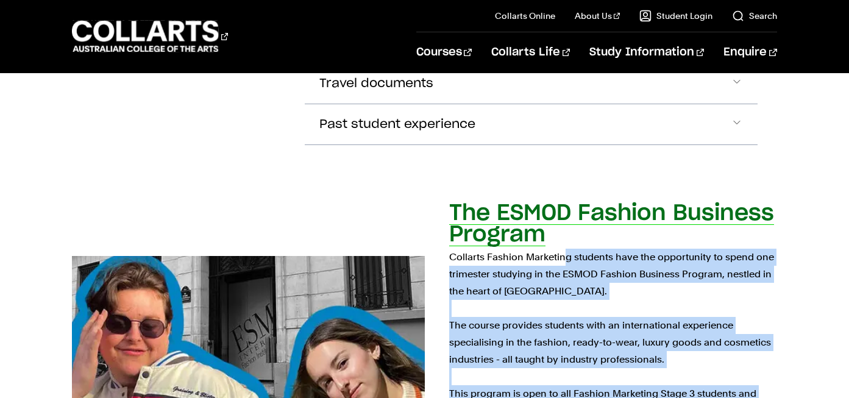
drag, startPoint x: 448, startPoint y: 173, endPoint x: 572, endPoint y: 334, distance: 203.5
click at [580, 334] on div "The ESMOD Fashion Business Program Collarts Fashion Marketing students have the…" at bounding box center [424, 347] width 705 height 287
click at [572, 334] on p "Collarts Fashion Marketing students have the opportunity to spend one trimester…" at bounding box center [613, 368] width 328 height 239
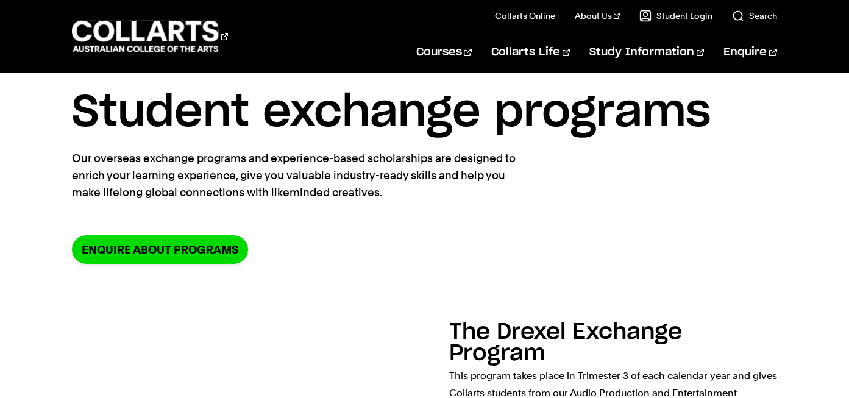
scroll to position [0, 0]
